Goal: Task Accomplishment & Management: Use online tool/utility

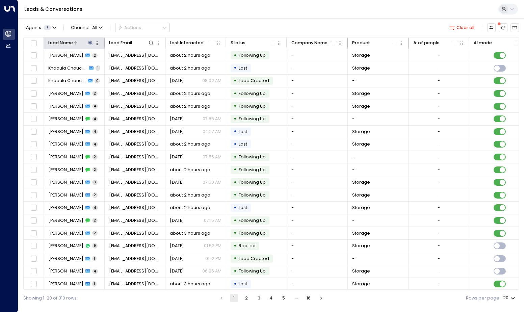
click at [88, 42] on icon at bounding box center [90, 42] width 5 height 5
click at [128, 66] on icon "button" at bounding box center [128, 65] width 4 height 4
click at [105, 67] on input "text" at bounding box center [91, 65] width 84 height 12
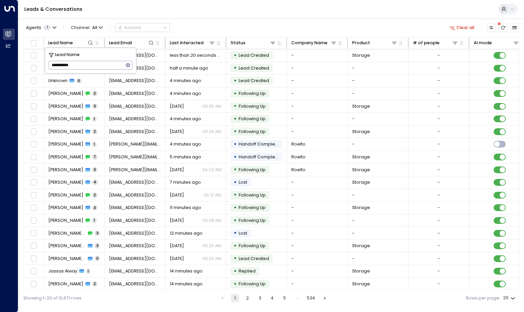
type input "*********"
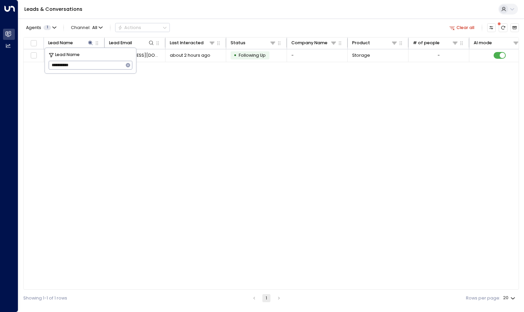
click at [191, 159] on div "Lead Name Lead Email Last Interacted Status Company Name Product # of people AI…" at bounding box center [270, 163] width 495 height 253
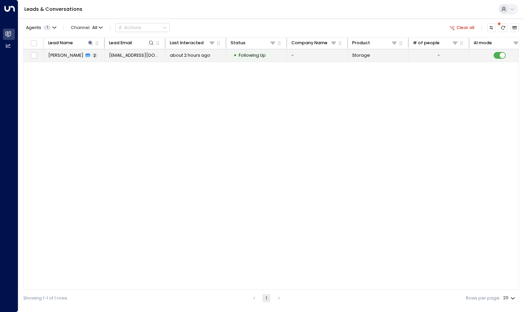
click at [86, 55] on td "[PERSON_NAME] 2" at bounding box center [74, 55] width 61 height 12
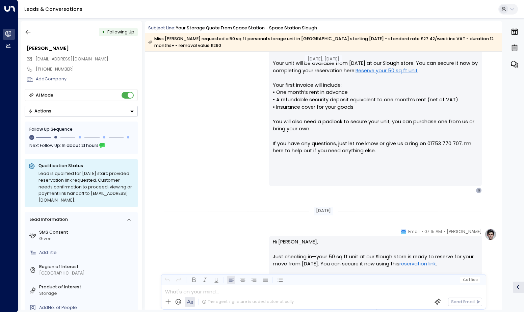
scroll to position [337, 0]
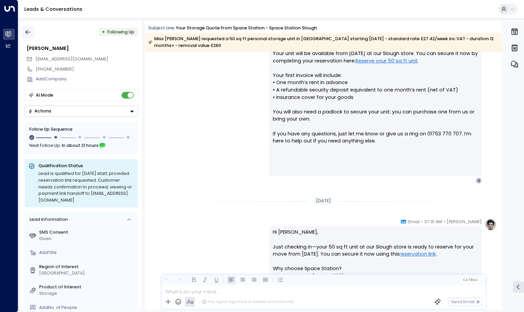
click at [25, 32] on icon "button" at bounding box center [28, 32] width 7 height 7
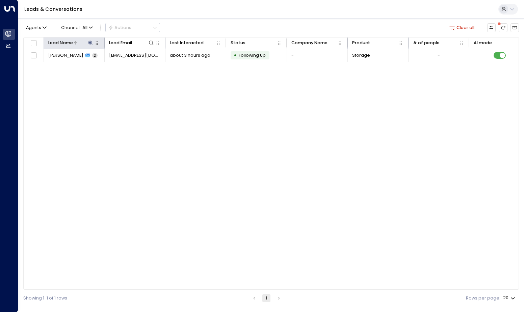
click at [92, 45] on icon at bounding box center [90, 42] width 5 height 5
click at [126, 64] on icon "button" at bounding box center [127, 64] width 5 height 5
click at [113, 66] on input "text" at bounding box center [91, 65] width 84 height 12
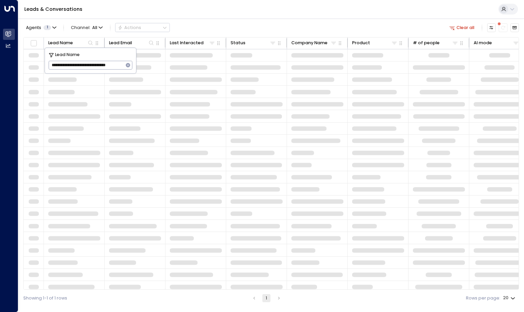
type input "**********"
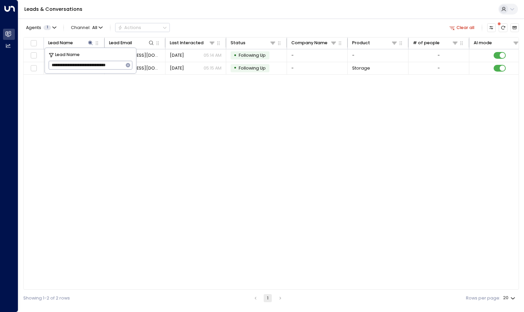
click at [181, 160] on div "Lead Name Lead Email Last Interacted Status Company Name Product # of people AI…" at bounding box center [270, 163] width 495 height 253
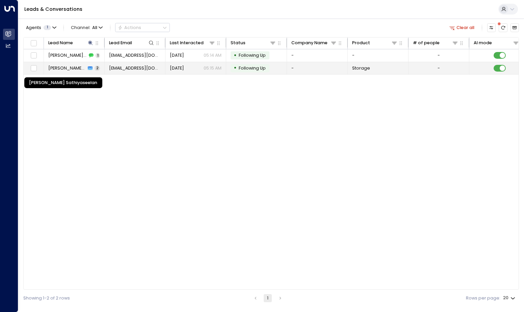
click at [79, 66] on span "[PERSON_NAME] Sathiyaseelan" at bounding box center [67, 68] width 38 height 6
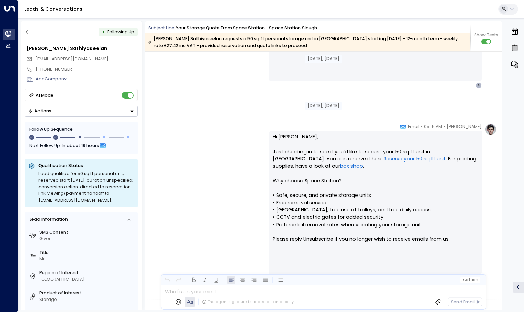
scroll to position [186, 0]
